Goal: Navigation & Orientation: Go to known website

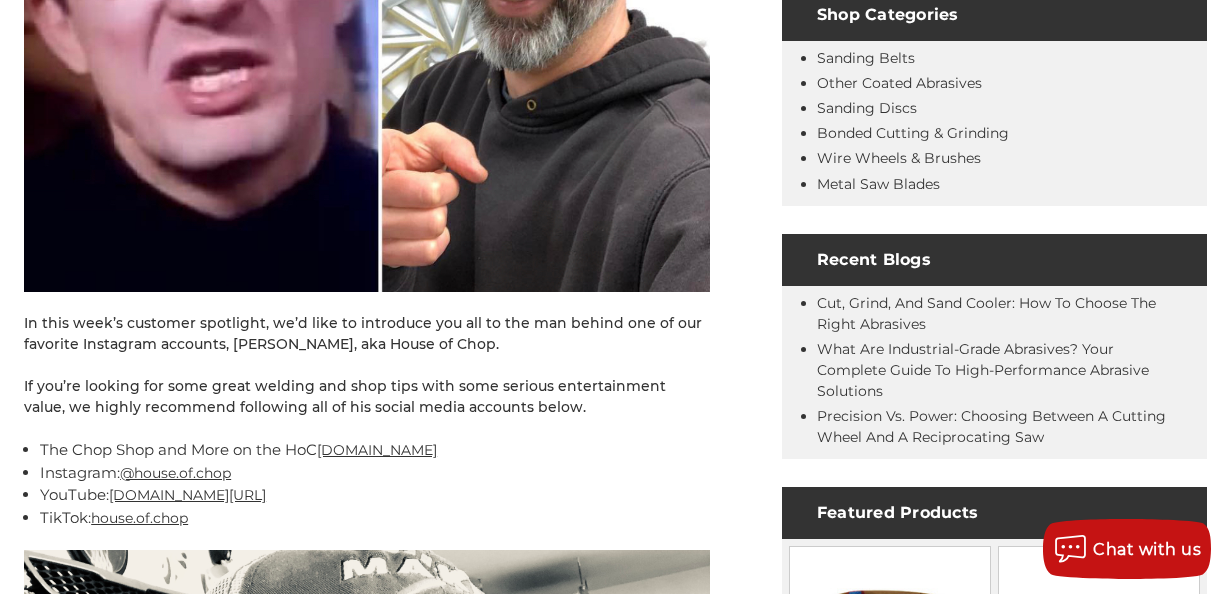
scroll to position [899, 0]
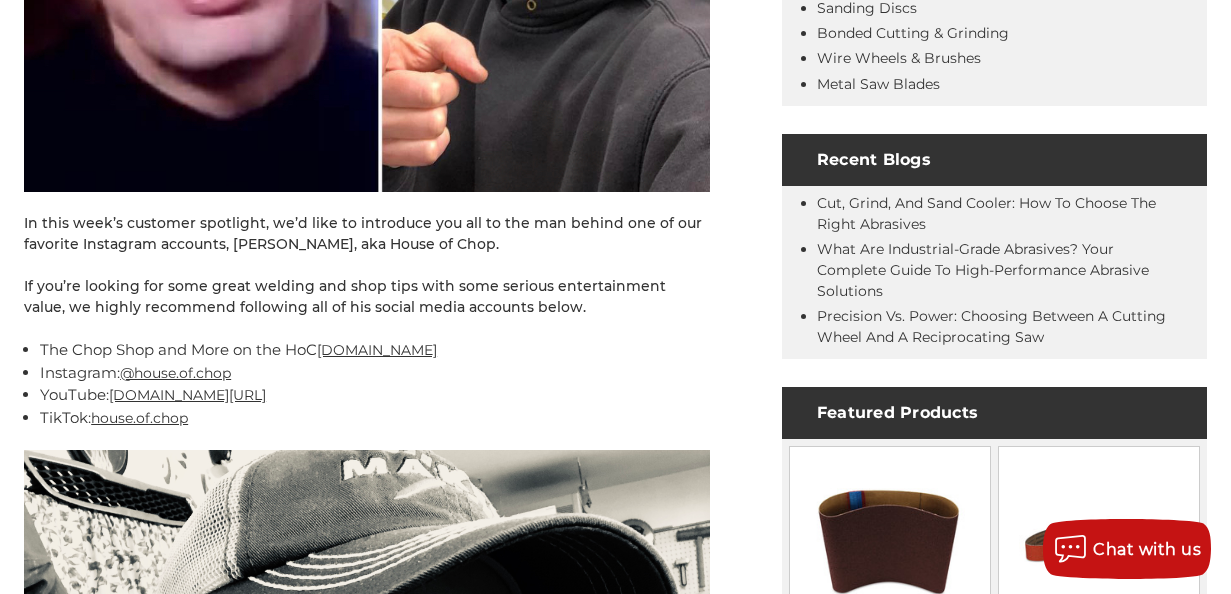
click at [152, 423] on link "house.of.chop" at bounding box center [139, 418] width 97 height 18
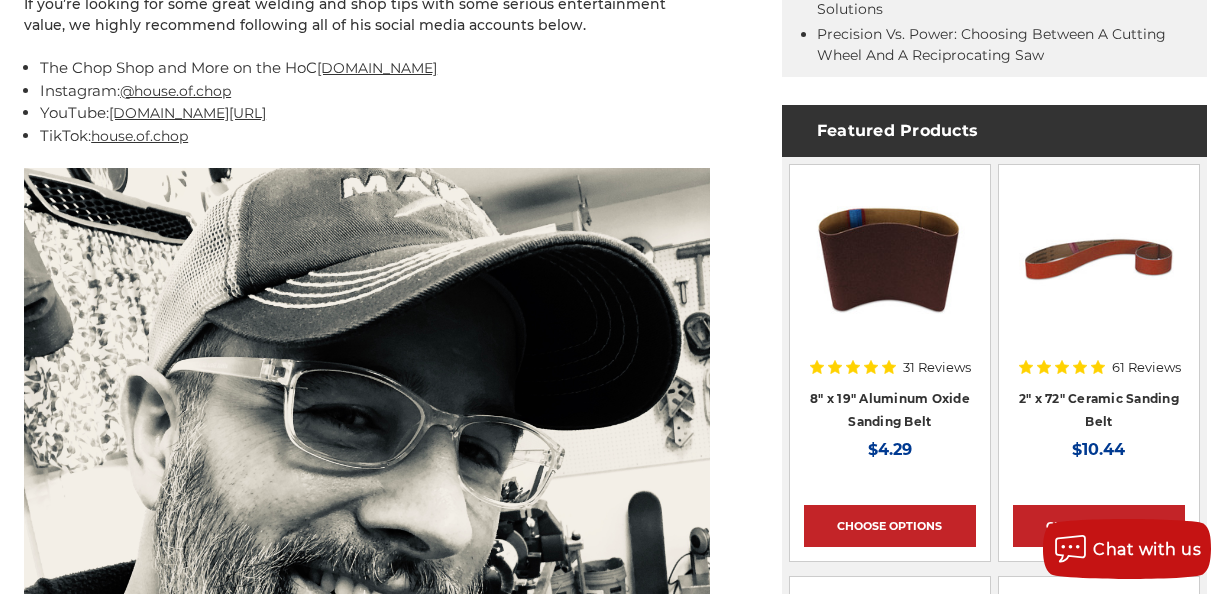
scroll to position [781, 0]
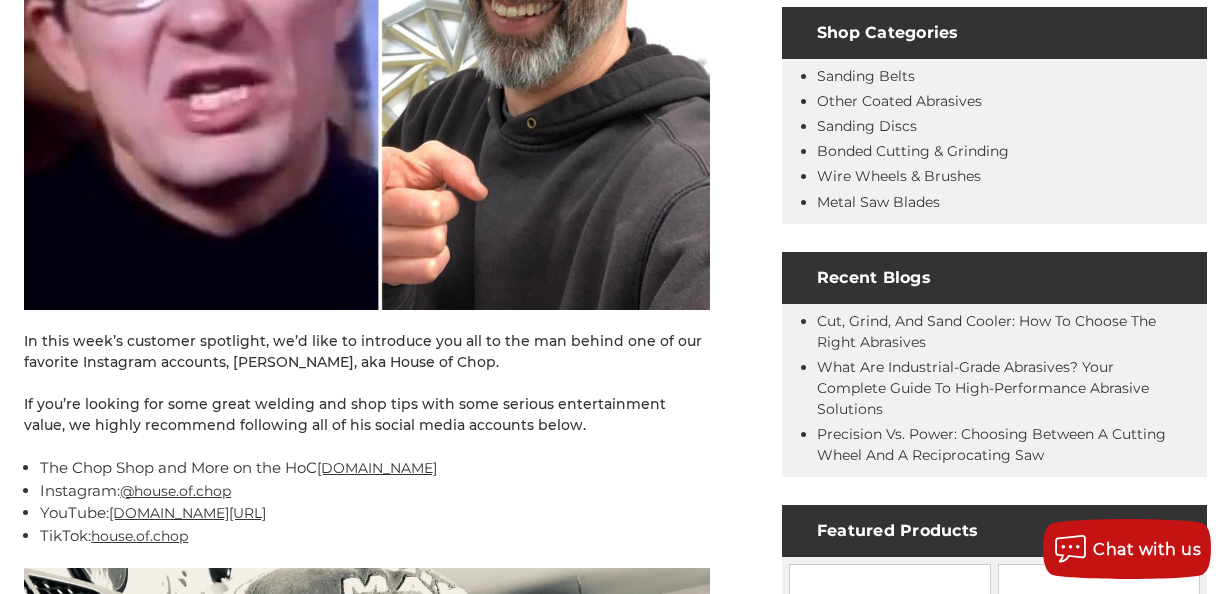
click at [437, 461] on link "[DOMAIN_NAME]" at bounding box center [377, 468] width 120 height 18
